Goal: Task Accomplishment & Management: Manage account settings

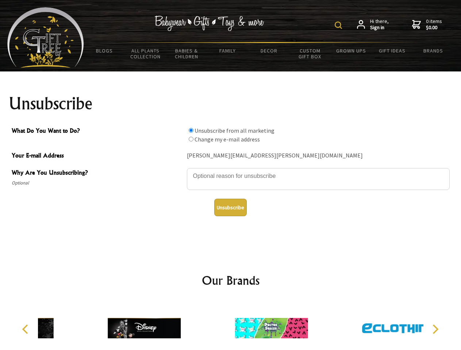
click at [339, 25] on img at bounding box center [338, 25] width 7 height 7
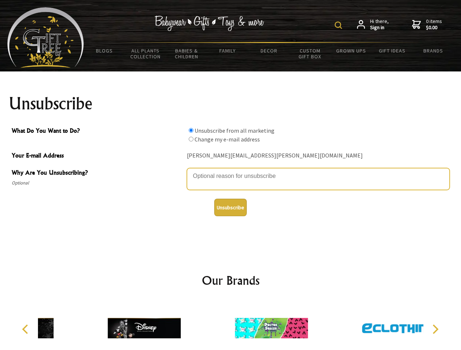
click at [231, 171] on textarea "Why Are You Unsubscribing?" at bounding box center [318, 179] width 263 height 22
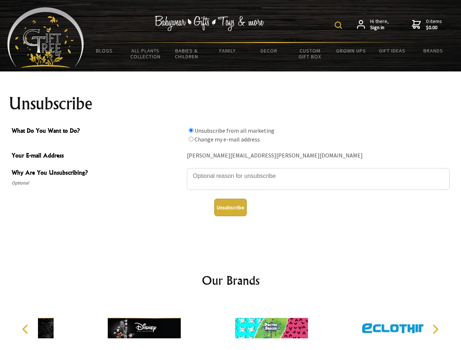
click at [191, 130] on input "What Do You Want to Do?" at bounding box center [191, 130] width 5 height 5
click at [191, 139] on input "What Do You Want to Do?" at bounding box center [191, 139] width 5 height 5
click at [230, 208] on button "Unsubscribe" at bounding box center [230, 208] width 32 height 18
click at [231, 325] on div at bounding box center [271, 329] width 127 height 57
click at [26, 329] on icon "Previous" at bounding box center [25, 329] width 9 height 9
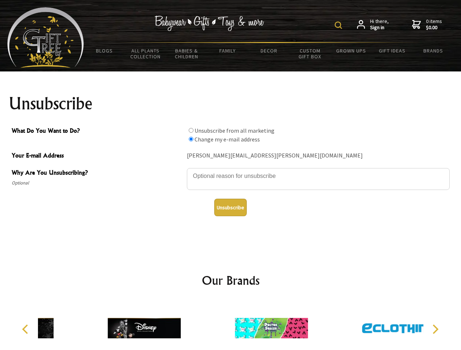
click at [435, 329] on icon "Next" at bounding box center [434, 329] width 9 height 9
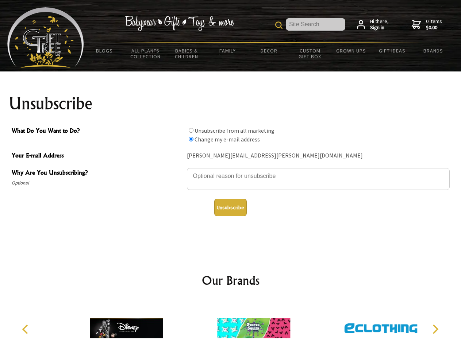
radio input "true"
